Goal: Task Accomplishment & Management: Use online tool/utility

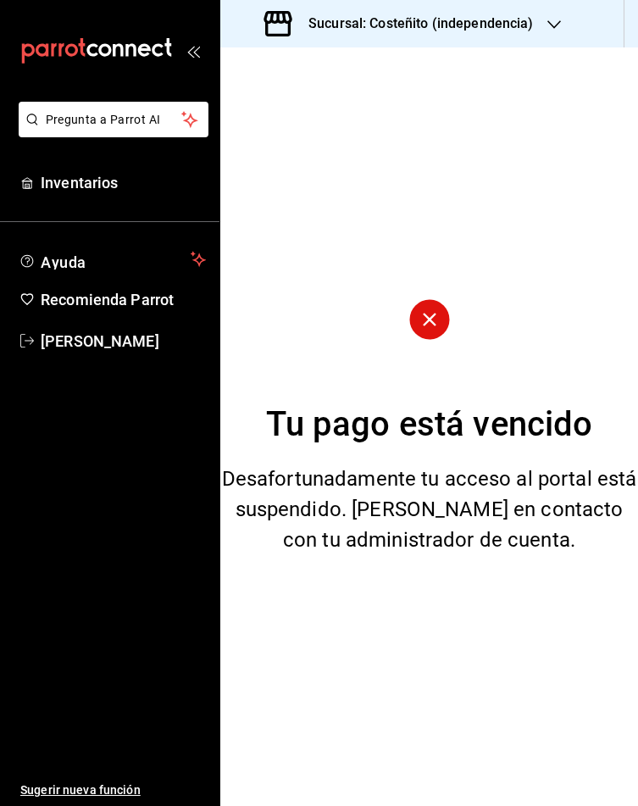
click at [392, 14] on h3 "Sucursal: Costeñito (independencia)" at bounding box center [414, 24] width 239 height 20
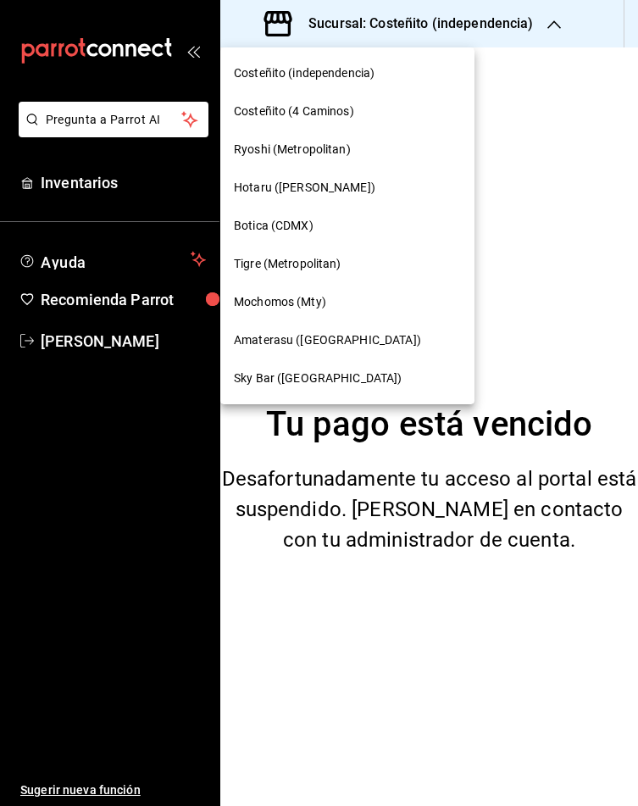
click at [263, 303] on span "Mochomos (Mty)" at bounding box center [280, 302] width 92 height 18
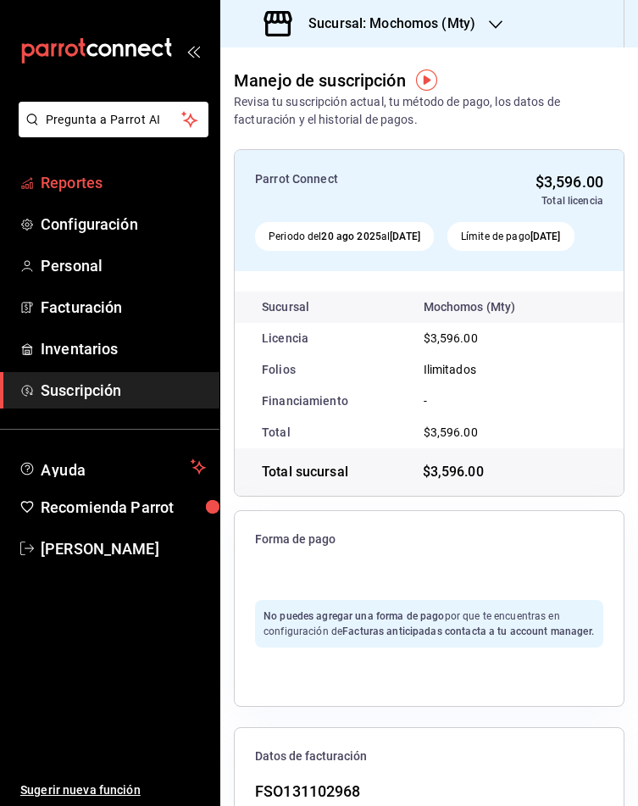
click at [95, 191] on span "Reportes" at bounding box center [123, 182] width 165 height 23
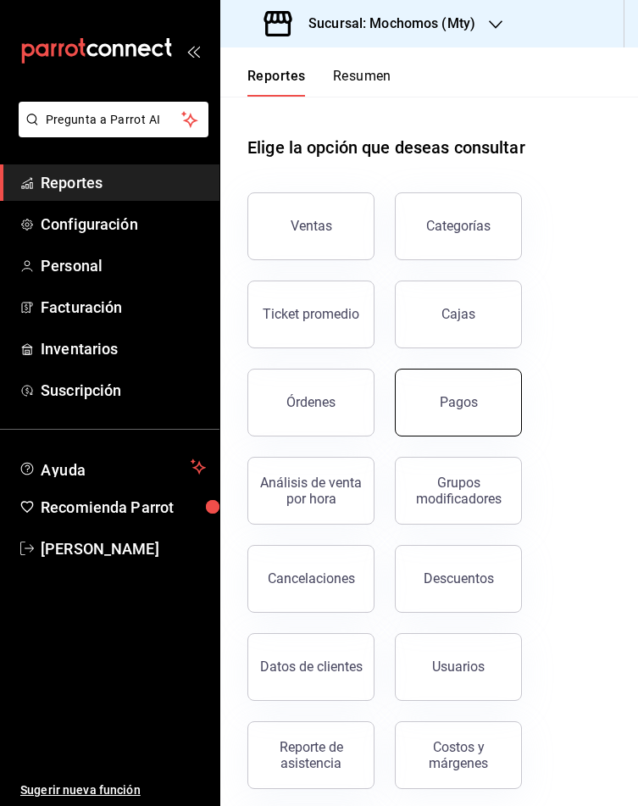
click at [473, 404] on div "Pagos" at bounding box center [459, 402] width 38 height 16
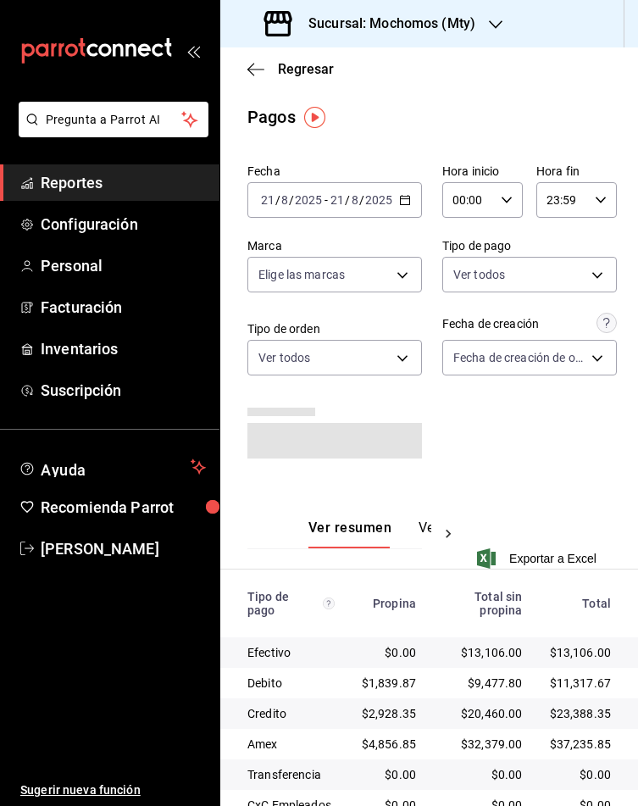
click at [399, 206] on icon "button" at bounding box center [405, 200] width 12 height 12
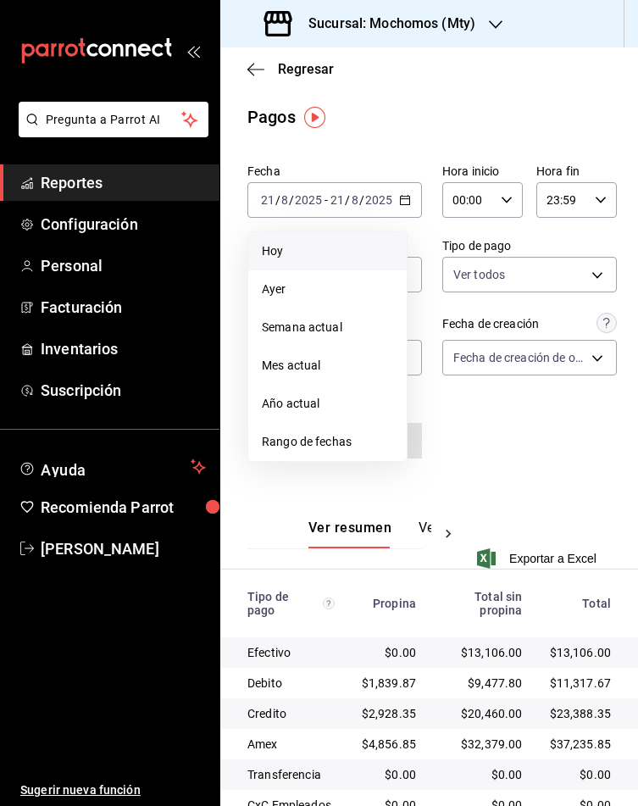
click at [270, 248] on span "Hoy" at bounding box center [327, 251] width 131 height 18
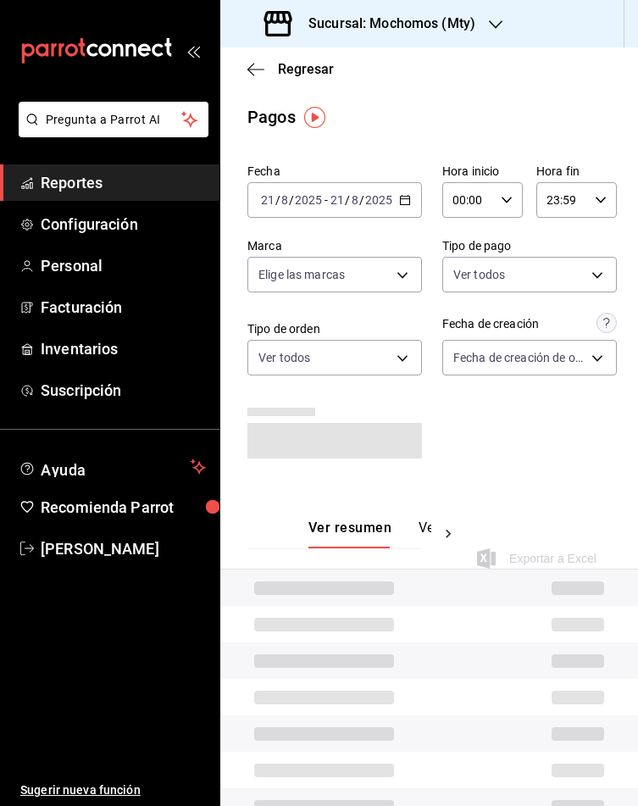
click at [509, 189] on div "Hora inicio 00:00 Hora inicio Hora fin 23:59 Hora fin" at bounding box center [529, 191] width 175 height 54
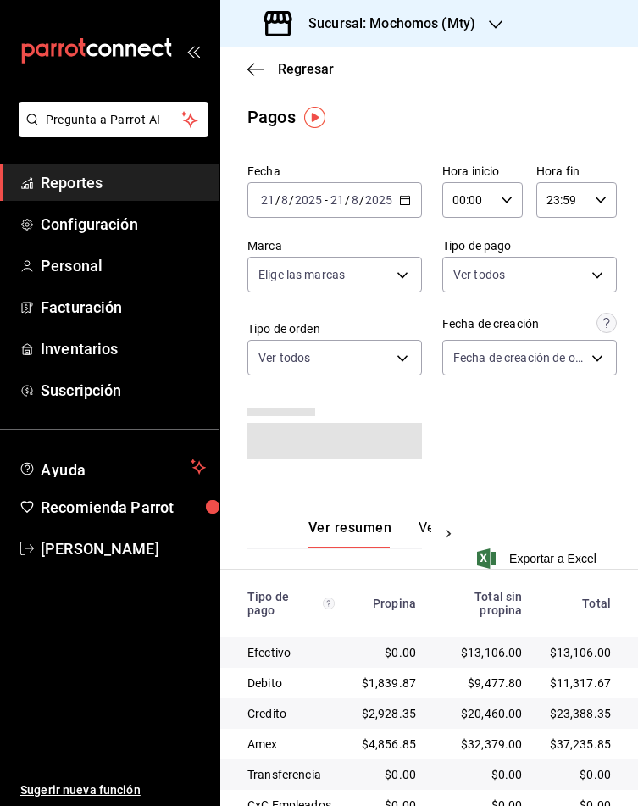
click at [501, 194] on icon "button" at bounding box center [507, 200] width 12 height 12
click at [453, 313] on span "05" at bounding box center [452, 320] width 11 height 14
type input "05:00"
click at [530, 123] on div at bounding box center [319, 403] width 638 height 806
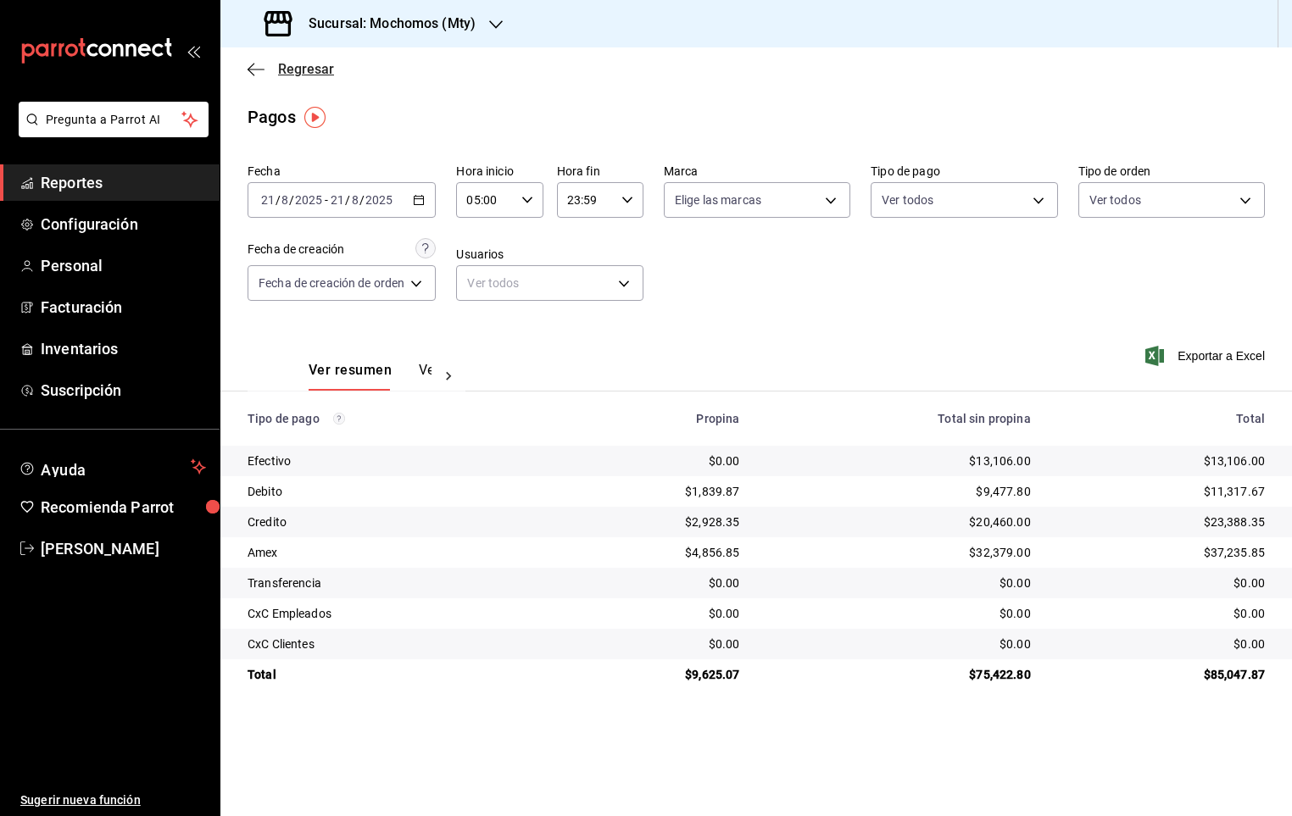
click at [318, 70] on span "Regresar" at bounding box center [306, 69] width 56 height 16
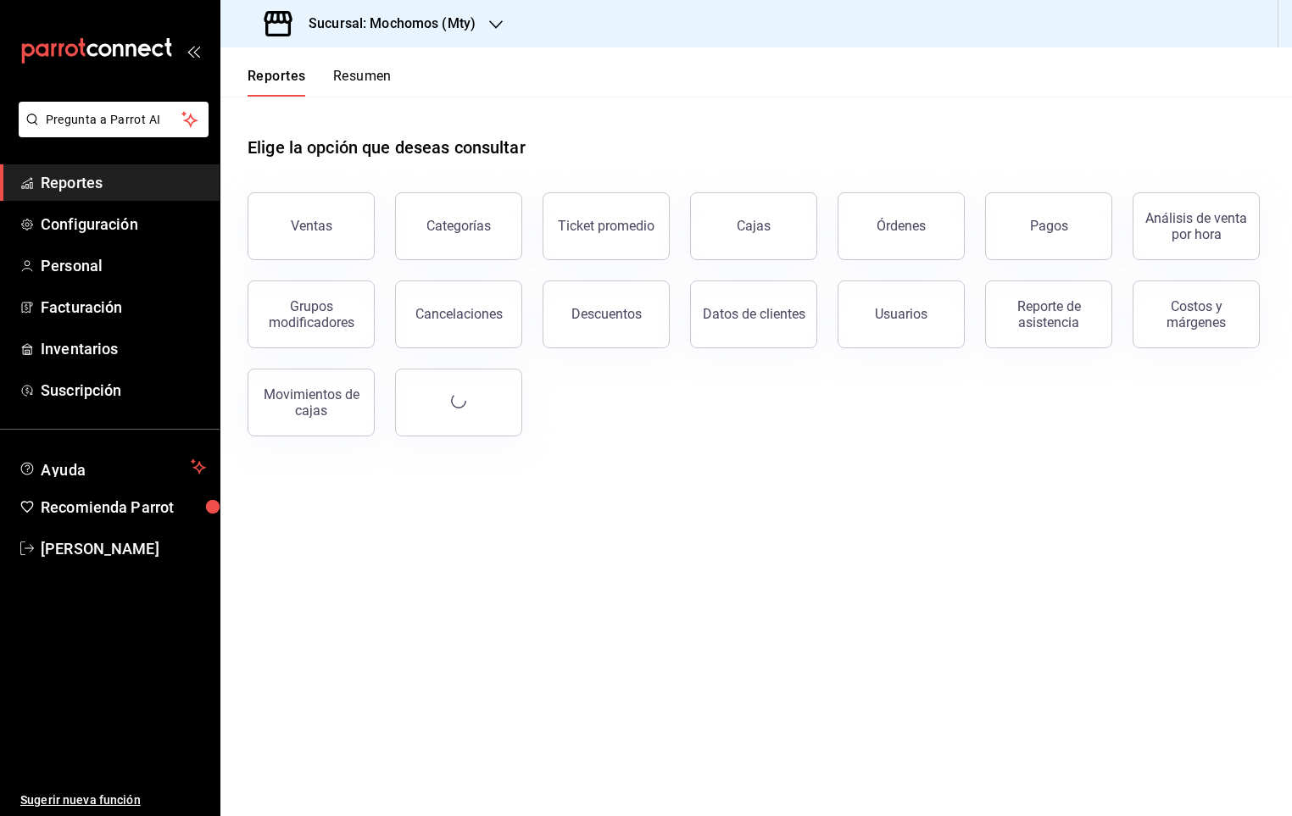
click at [356, 76] on button "Resumen" at bounding box center [362, 82] width 58 height 29
